Goal: Task Accomplishment & Management: Manage account settings

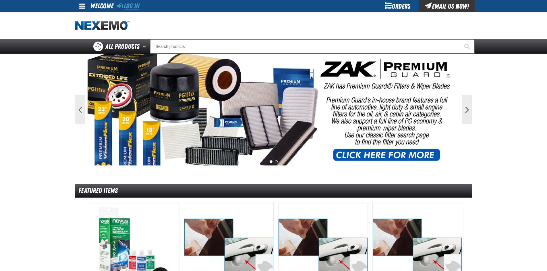
click at [119, 3] on icon at bounding box center [120, 5] width 6 height 7
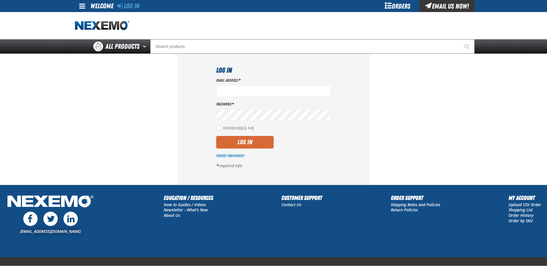
type input "mdravis@vtaig.com"
click at [244, 140] on button "Log In" at bounding box center [244, 142] width 57 height 13
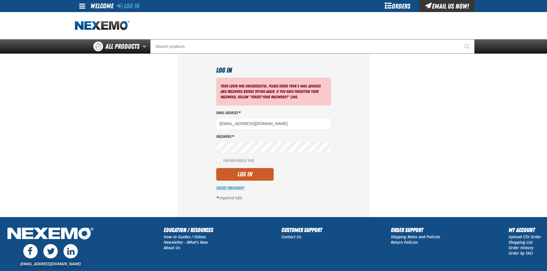
click at [240, 187] on link "Forgot Password?" at bounding box center [230, 188] width 28 height 5
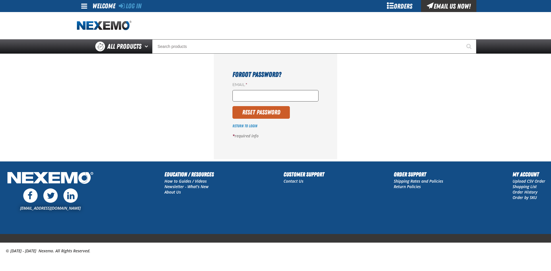
click at [265, 97] on input "Email *" at bounding box center [275, 95] width 86 height 11
drag, startPoint x: 287, startPoint y: 97, endPoint x: 260, endPoint y: 100, distance: 26.9
click at [260, 100] on input "MDRAVIS@NEXOMO.COM" at bounding box center [275, 95] width 86 height 11
type input "MDRAVIS@VTAIG.COM"
click at [232, 106] on button "Reset Password" at bounding box center [260, 112] width 57 height 13
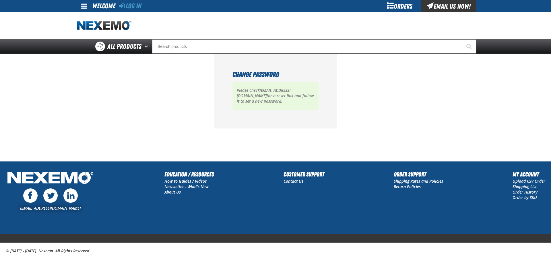
click at [281, 92] on strong "[EMAIL_ADDRESS][DOMAIN_NAME]" at bounding box center [264, 93] width 54 height 11
click at [67, 84] on main "Change Password Please check [EMAIL_ADDRESS][DOMAIN_NAME] for a reset link and …" at bounding box center [275, 108] width 551 height 108
drag, startPoint x: 406, startPoint y: 114, endPoint x: 406, endPoint y: 122, distance: 7.8
click at [406, 121] on section "Change Password Please check [EMAIL_ADDRESS][DOMAIN_NAME] for a reset link and …" at bounding box center [275, 91] width 397 height 75
click at [401, 126] on section "Change Password Please check [EMAIL_ADDRESS][DOMAIN_NAME] for a reset link and …" at bounding box center [275, 91] width 397 height 75
